Goal: Transaction & Acquisition: Download file/media

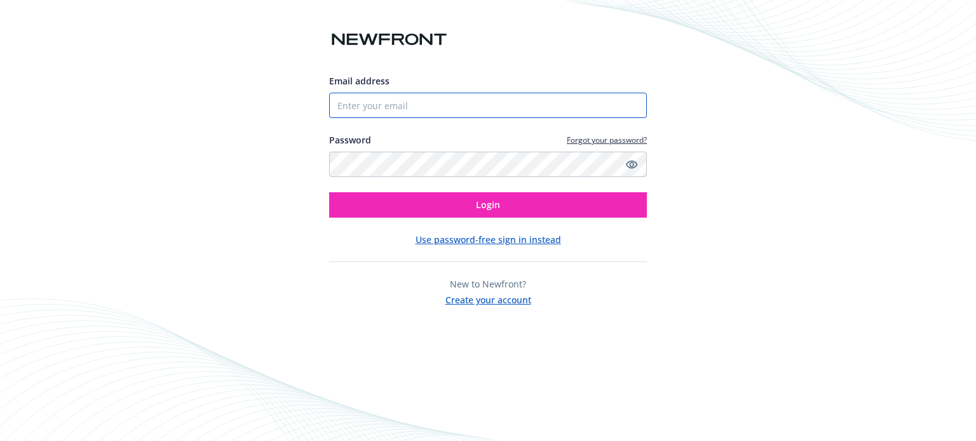
click at [468, 98] on input "Email address" at bounding box center [488, 105] width 318 height 25
type input "[EMAIL_ADDRESS][DOMAIN_NAME]"
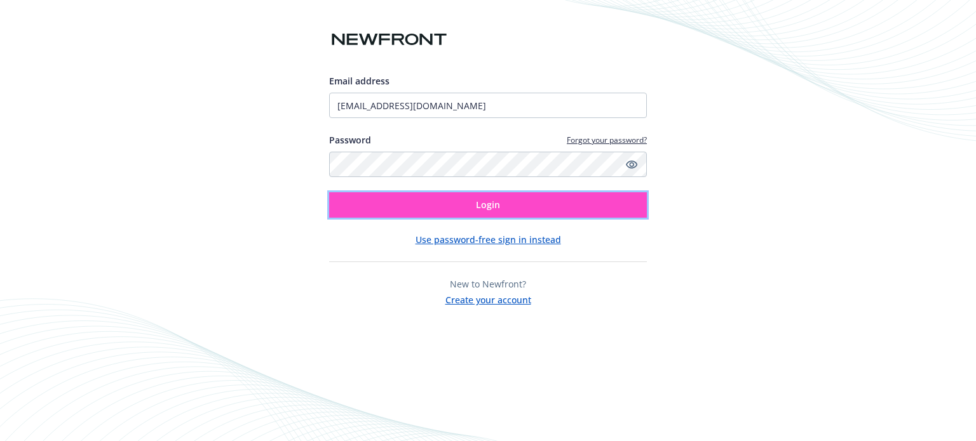
click at [454, 207] on button "Login" at bounding box center [488, 204] width 318 height 25
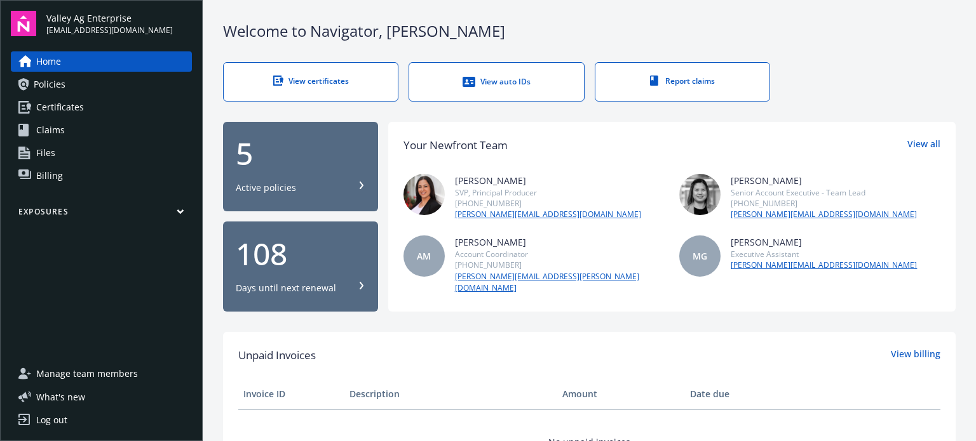
click at [81, 89] on link "Policies" at bounding box center [101, 84] width 181 height 20
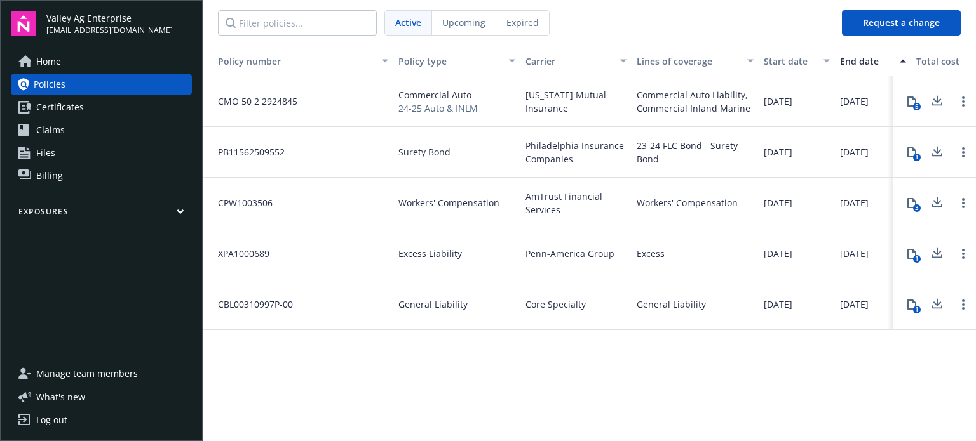
click at [80, 104] on span "Certificates" at bounding box center [60, 107] width 48 height 20
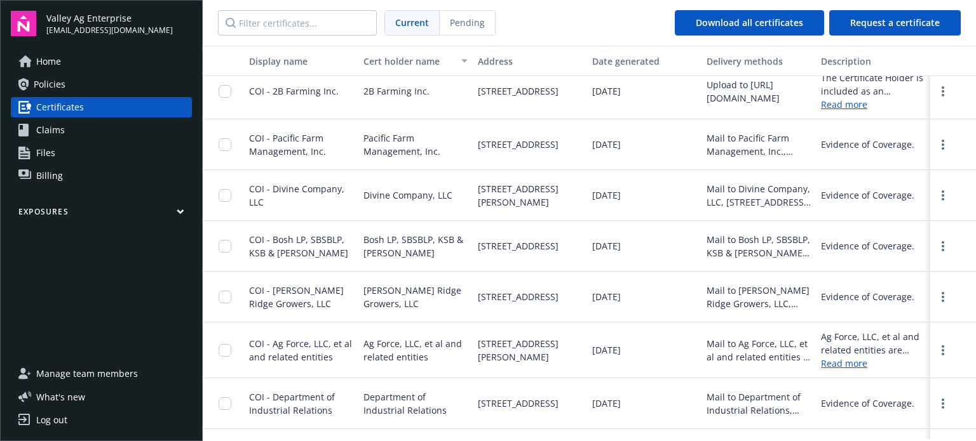
scroll to position [127, 0]
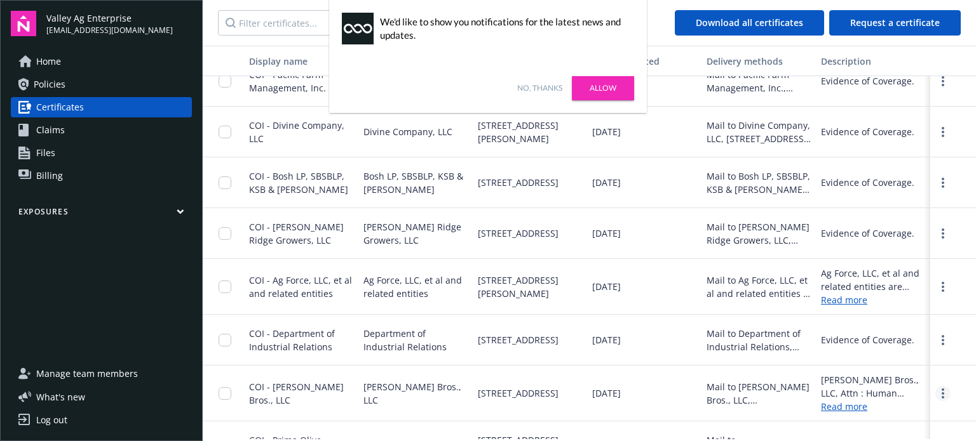
click at [939, 389] on link "more" at bounding box center [942, 393] width 15 height 15
click at [903, 369] on link "Download" at bounding box center [908, 367] width 83 height 25
